Goal: Task Accomplishment & Management: Manage account settings

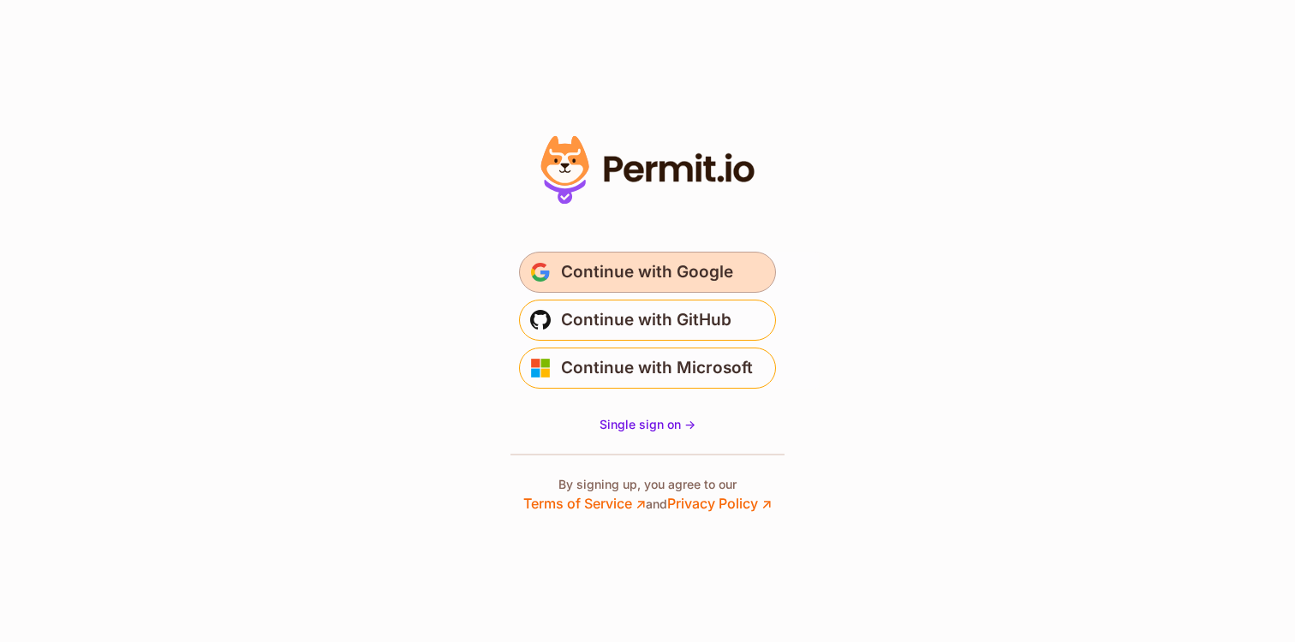
click at [670, 262] on span "Continue with Google" at bounding box center [647, 272] width 172 height 27
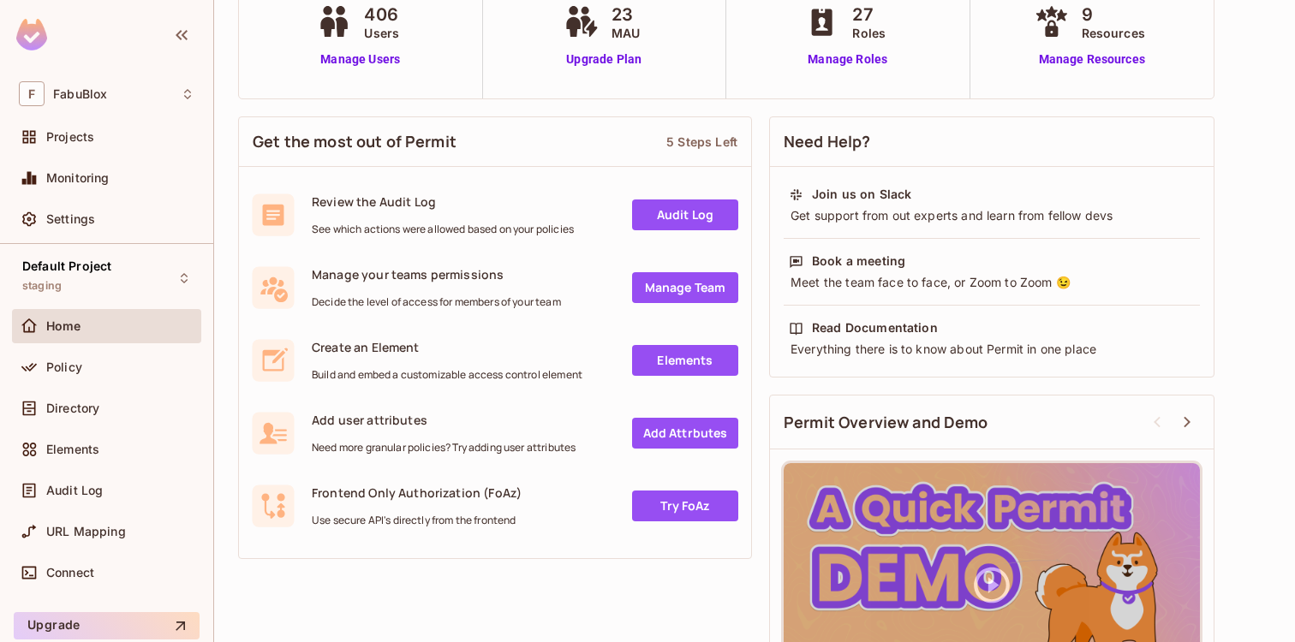
scroll to position [145, 0]
click at [92, 370] on div "Policy" at bounding box center [120, 367] width 148 height 14
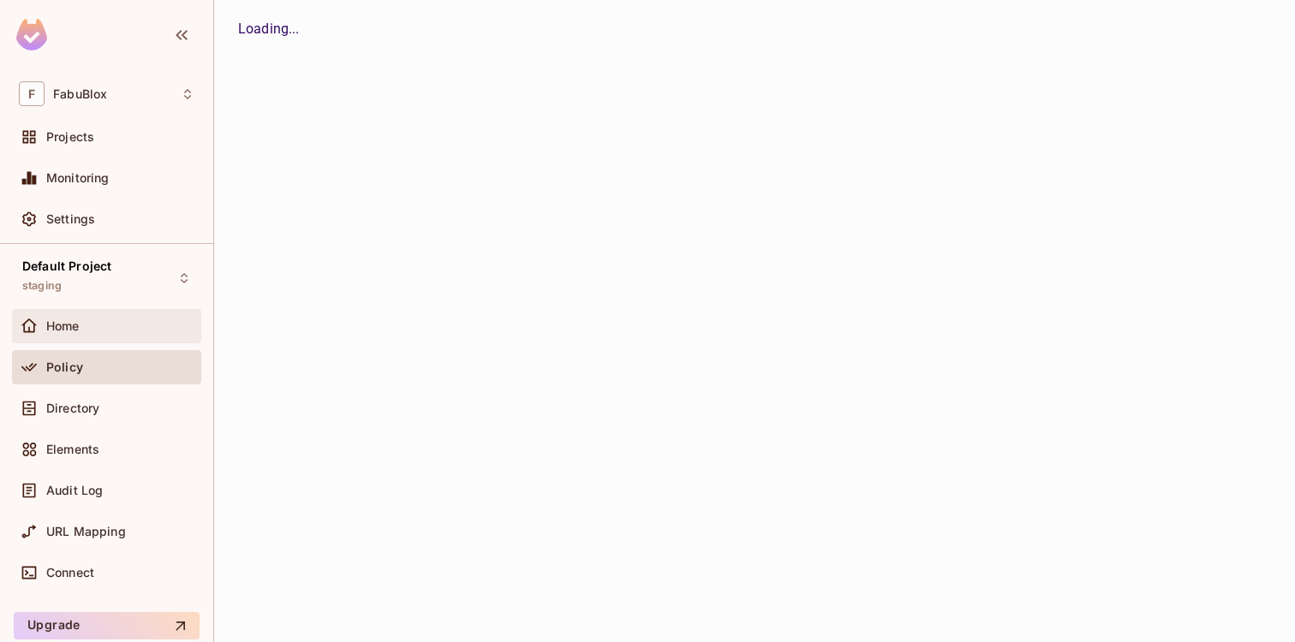
click at [87, 342] on div "Home" at bounding box center [106, 326] width 189 height 34
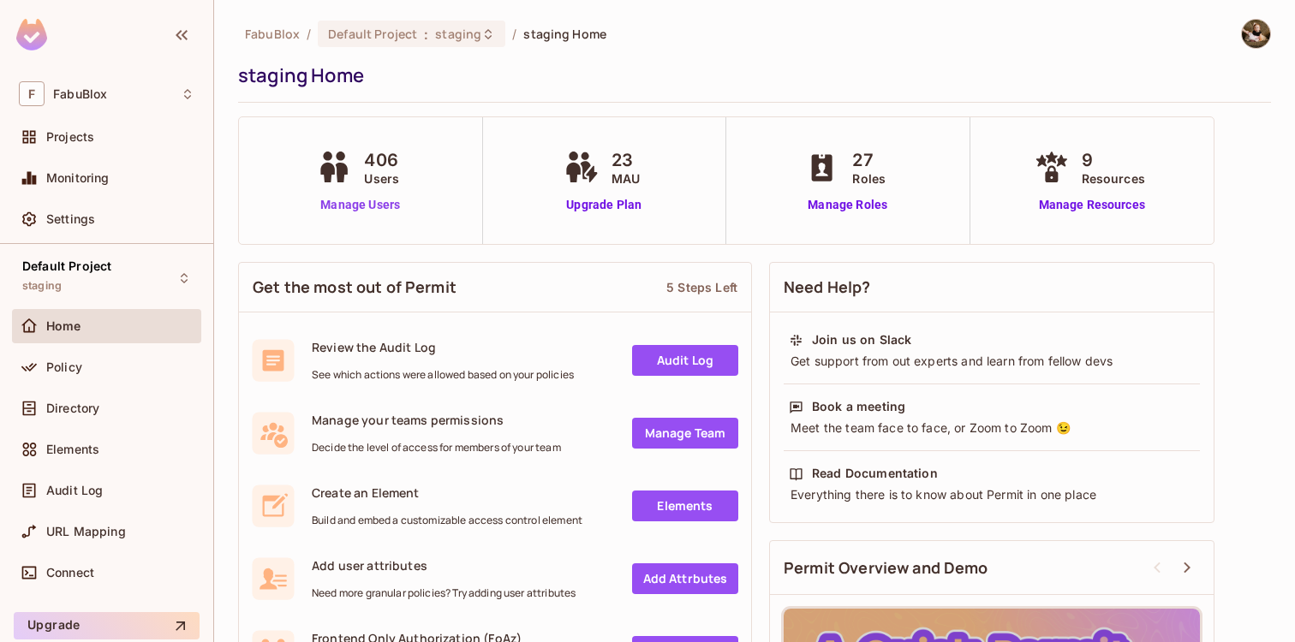
click at [338, 206] on link "Manage Users" at bounding box center [360, 205] width 95 height 18
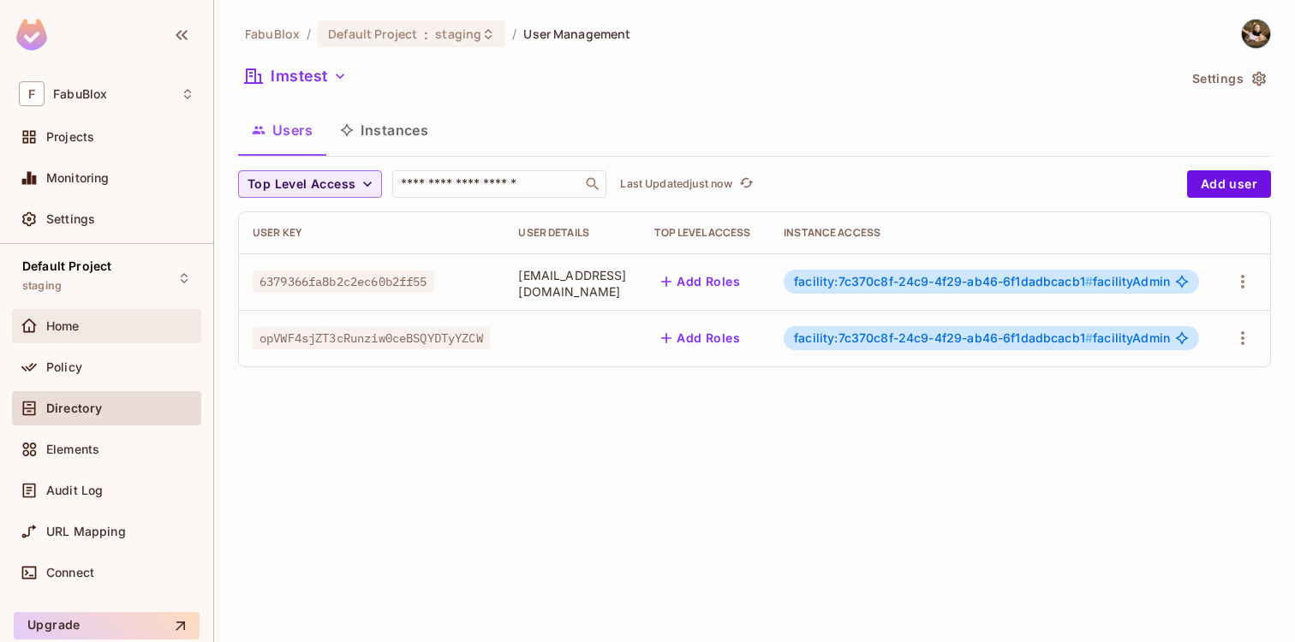
click at [78, 336] on div "Home" at bounding box center [106, 326] width 189 height 34
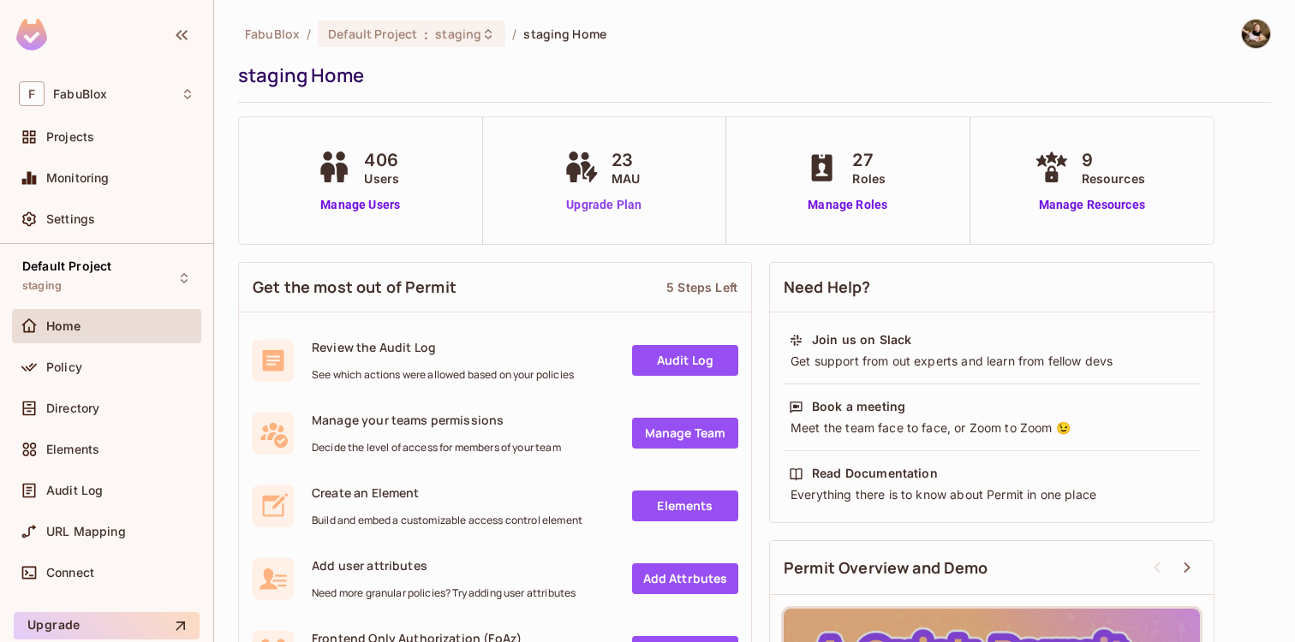
click at [620, 203] on link "Upgrade Plan" at bounding box center [604, 205] width 88 height 18
click at [358, 44] on div "Default Project : staging" at bounding box center [412, 34] width 188 height 27
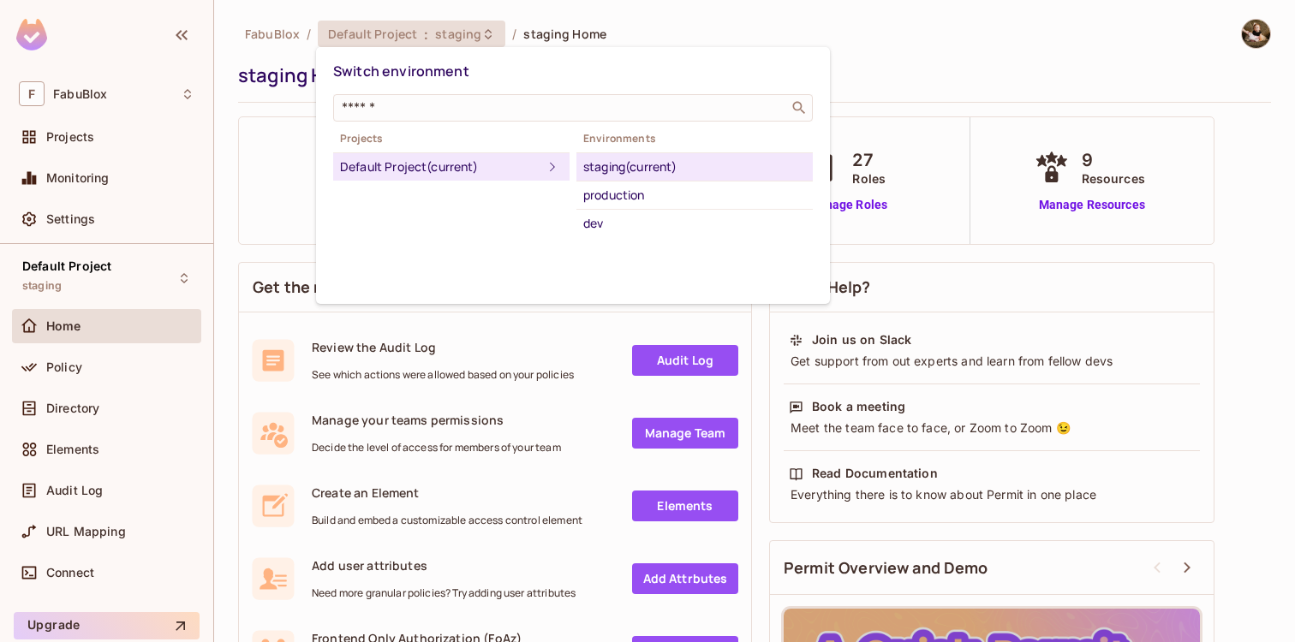
click at [119, 171] on div at bounding box center [647, 321] width 1295 height 642
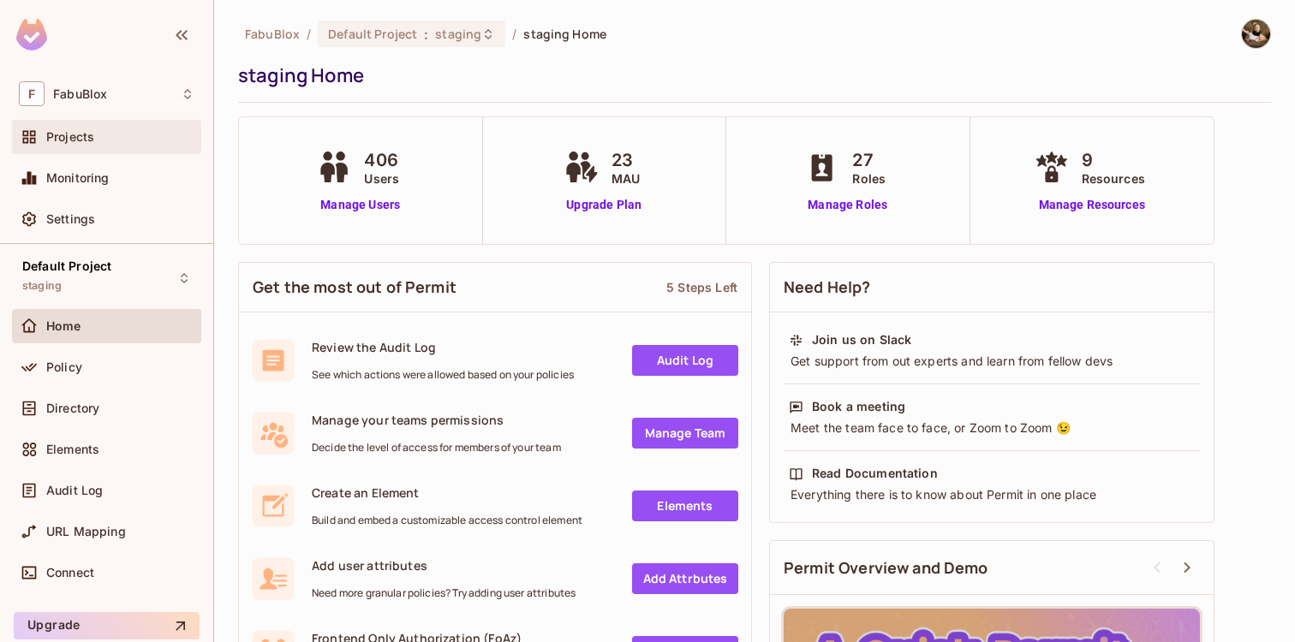
click at [93, 143] on span "Projects" at bounding box center [70, 137] width 48 height 14
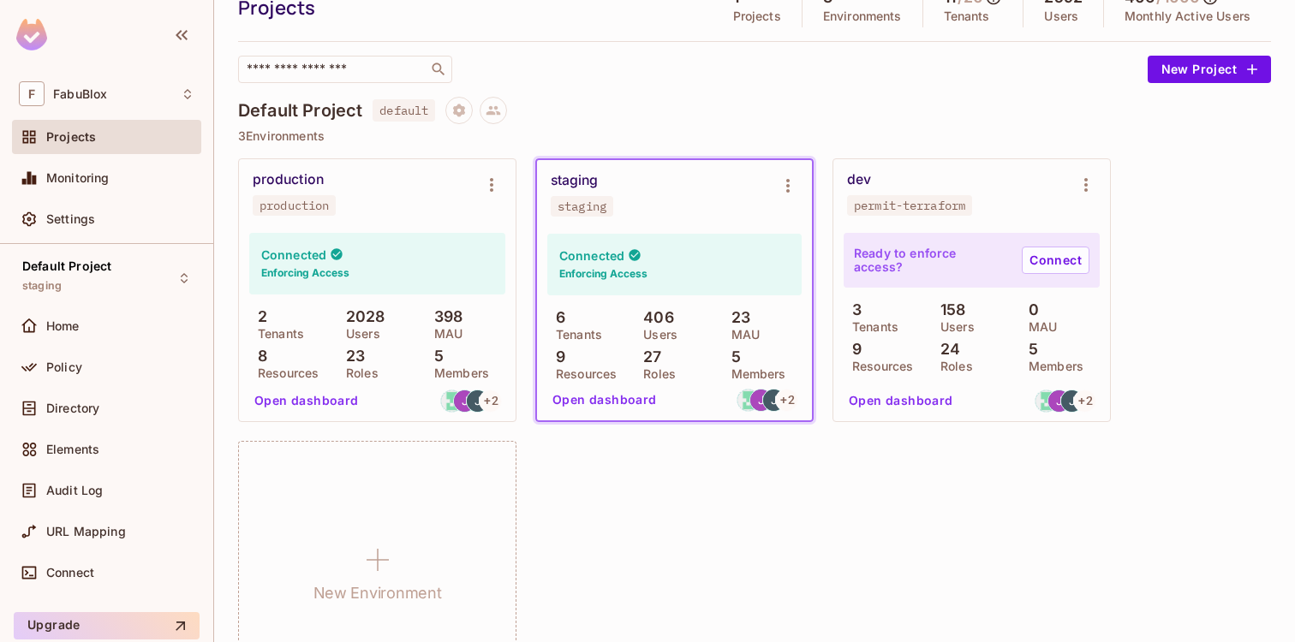
scroll to position [74, 0]
click at [497, 184] on icon "Environment settings" at bounding box center [491, 184] width 21 height 21
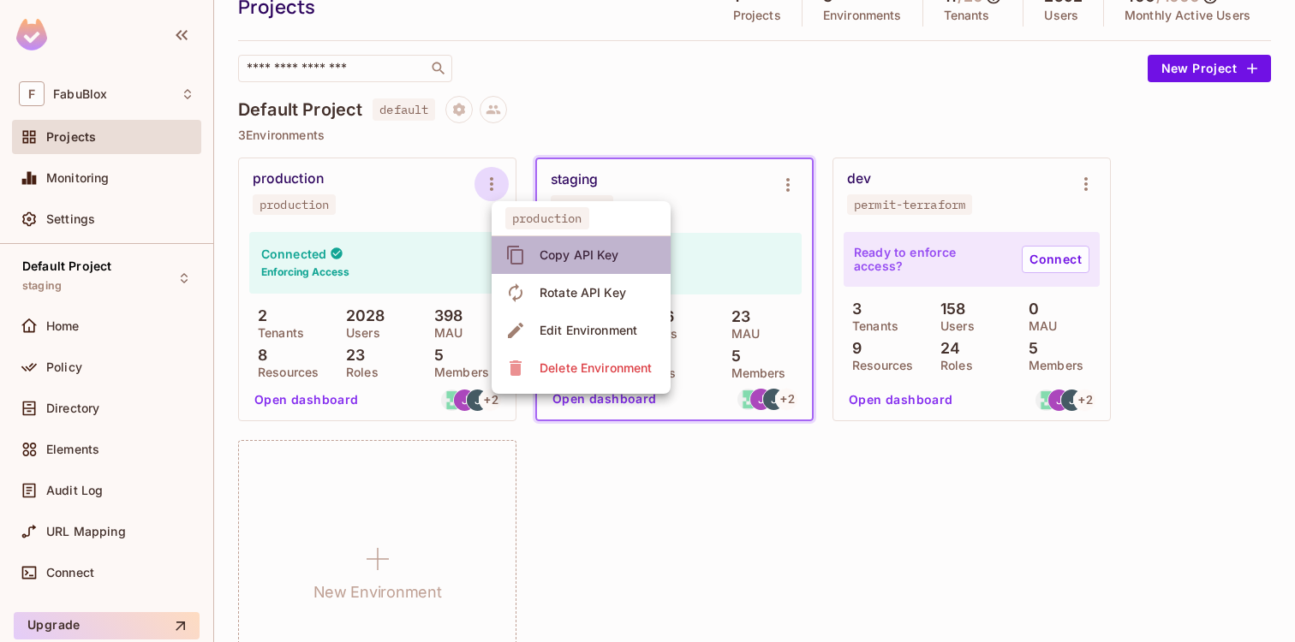
click at [608, 255] on div "Copy API Key" at bounding box center [579, 255] width 80 height 17
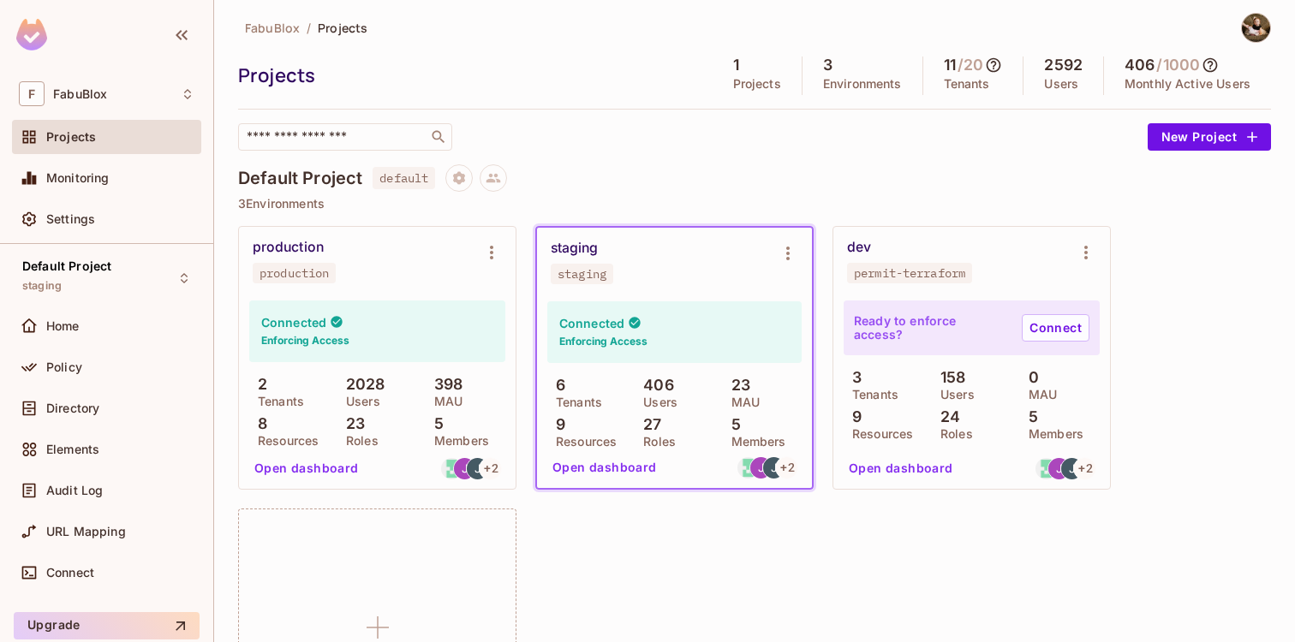
scroll to position [0, 0]
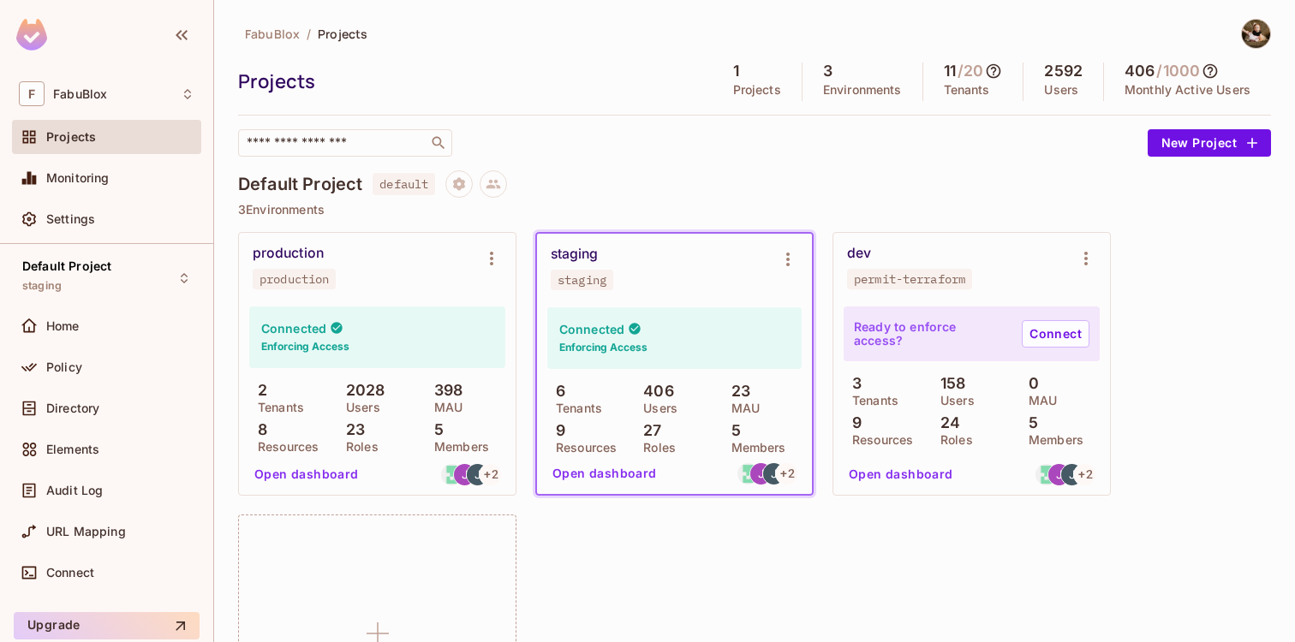
click at [313, 246] on div "production" at bounding box center [288, 253] width 71 height 17
